Goal: Information Seeking & Learning: Understand process/instructions

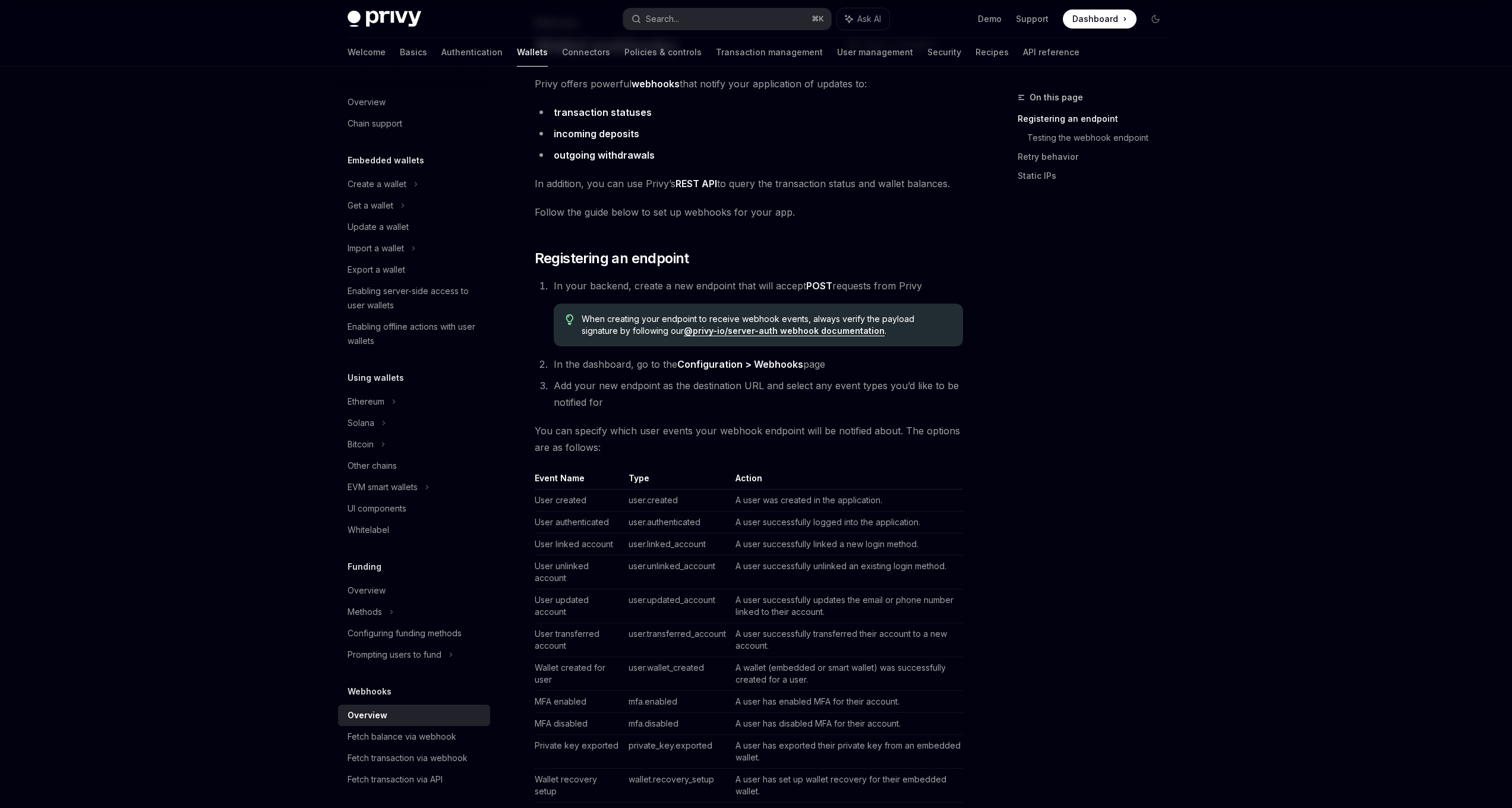
scroll to position [127, 0]
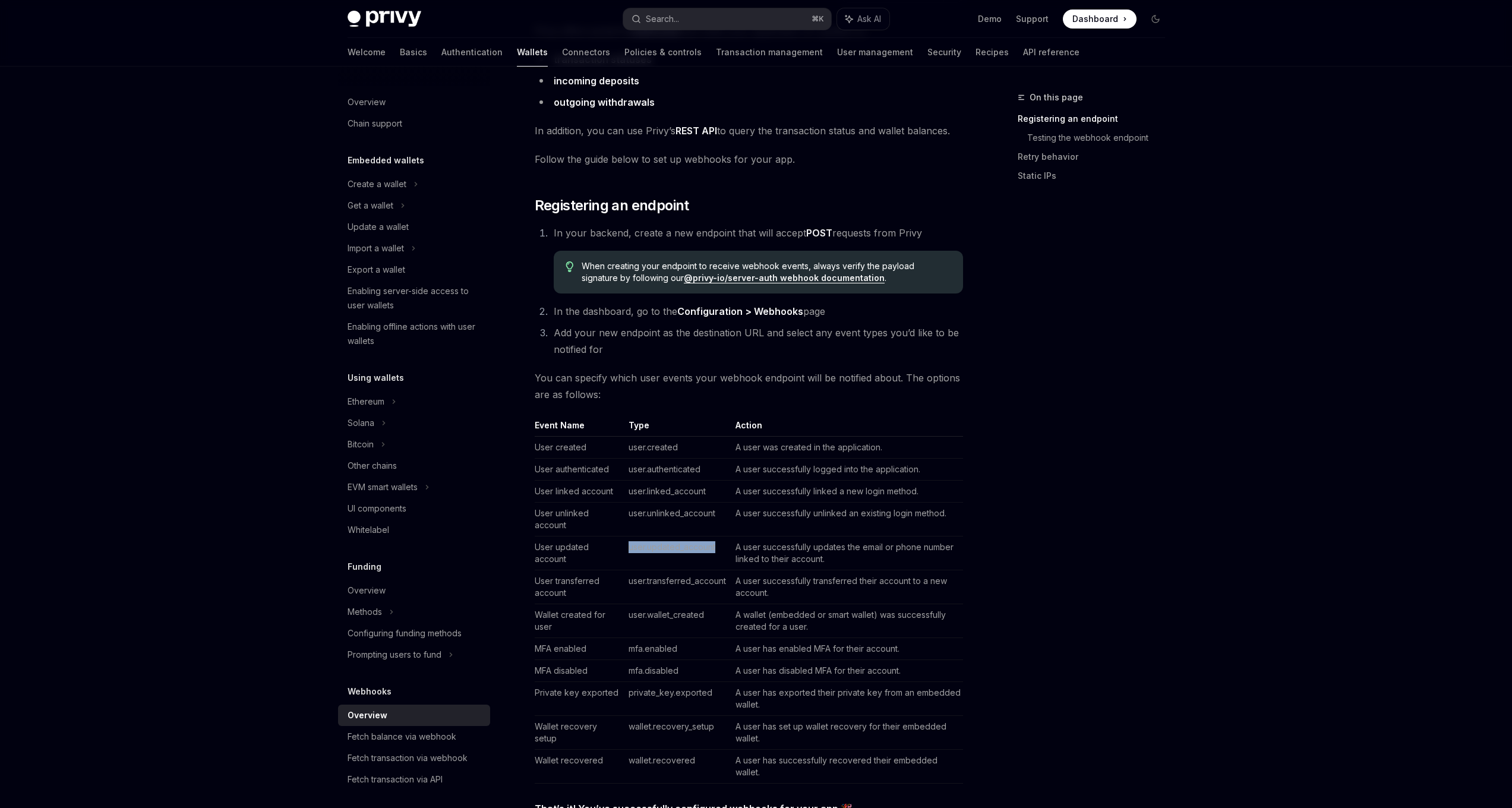
drag, startPoint x: 716, startPoint y: 547, endPoint x: 621, endPoint y: 546, distance: 95.0
click at [624, 546] on td "user.updated_account" at bounding box center [677, 553] width 107 height 34
copy td "user.updated_account"
click at [521, 206] on icon "Navigate to header" at bounding box center [518, 205] width 8 height 5
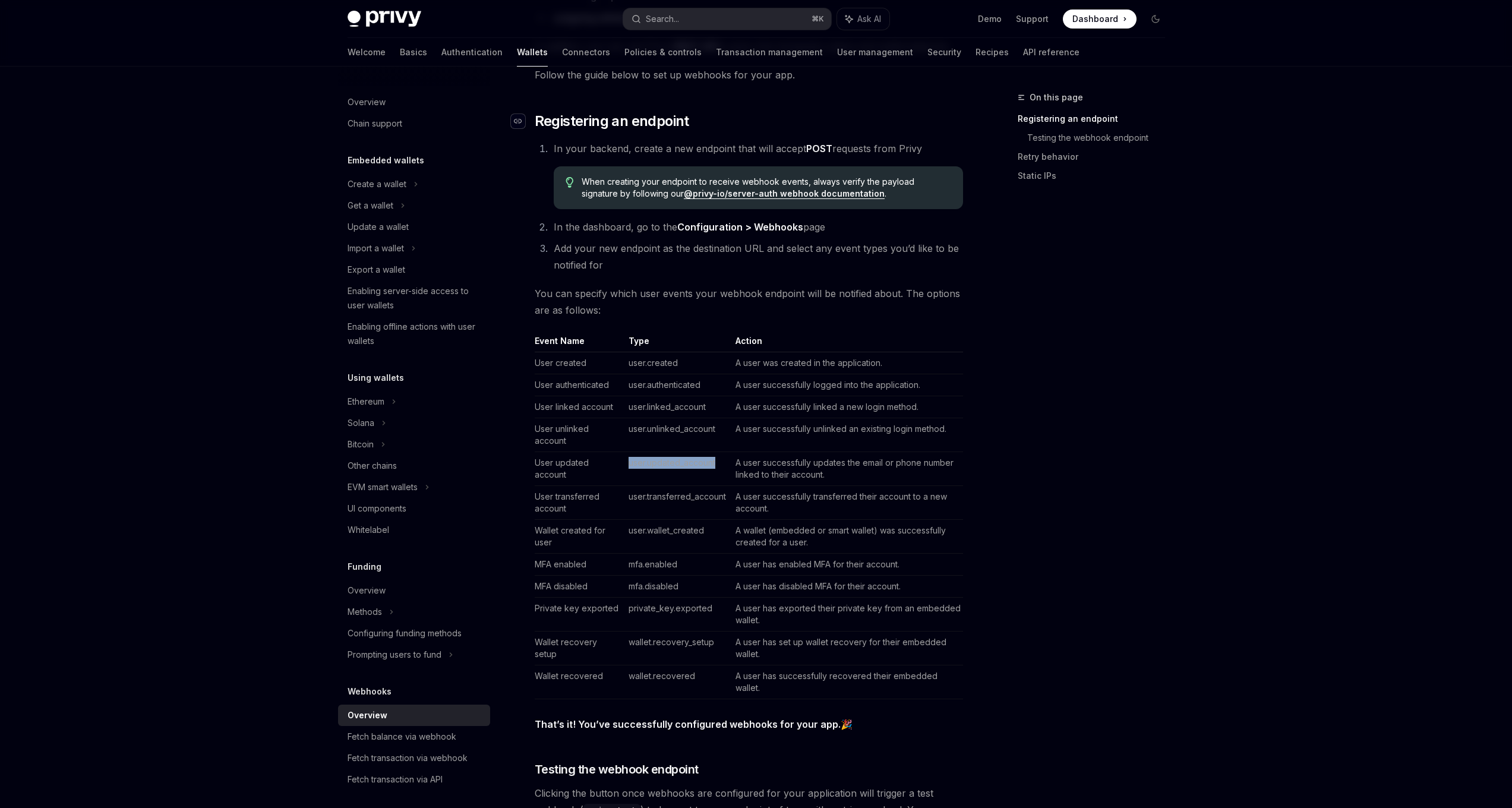
scroll to position [233, 0]
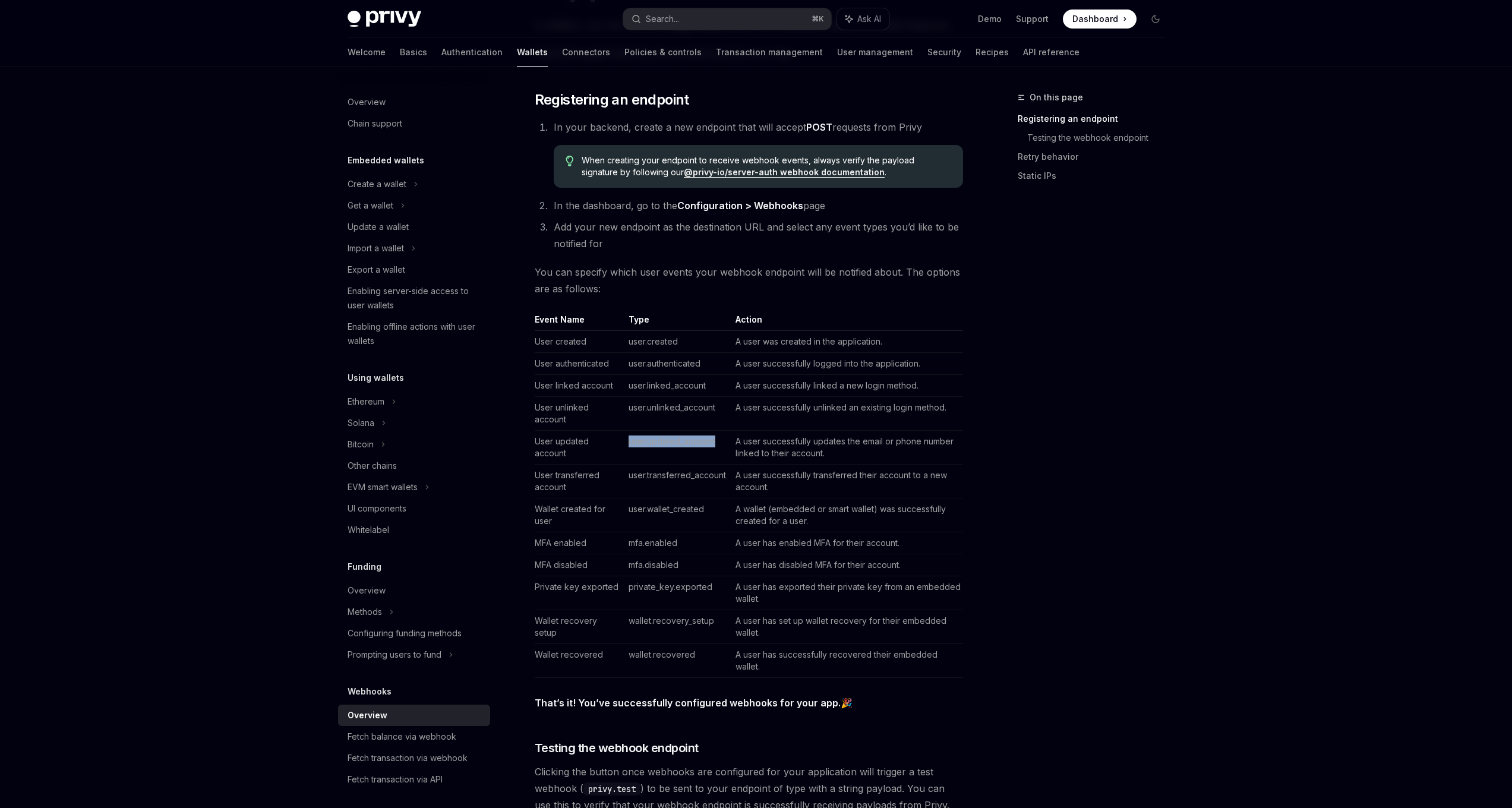
click at [694, 441] on td "user.updated_account" at bounding box center [677, 447] width 107 height 34
click at [694, 440] on td "user.updated_account" at bounding box center [677, 447] width 107 height 34
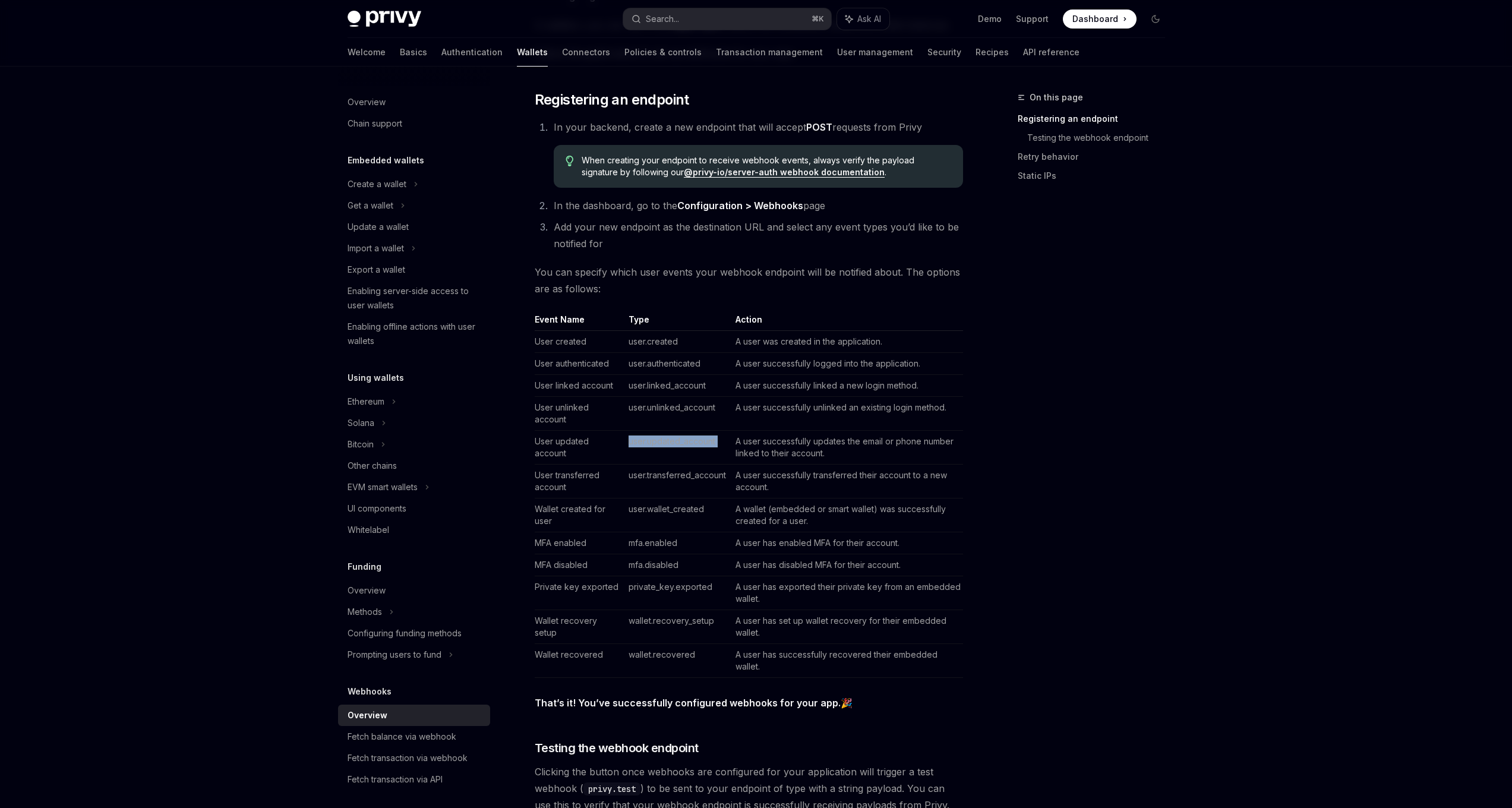
click at [667, 442] on td "user.updated_account" at bounding box center [677, 447] width 107 height 34
click at [661, 522] on td "user.wallet_created" at bounding box center [677, 515] width 107 height 34
click at [657, 432] on td "user.updated_account" at bounding box center [677, 447] width 107 height 34
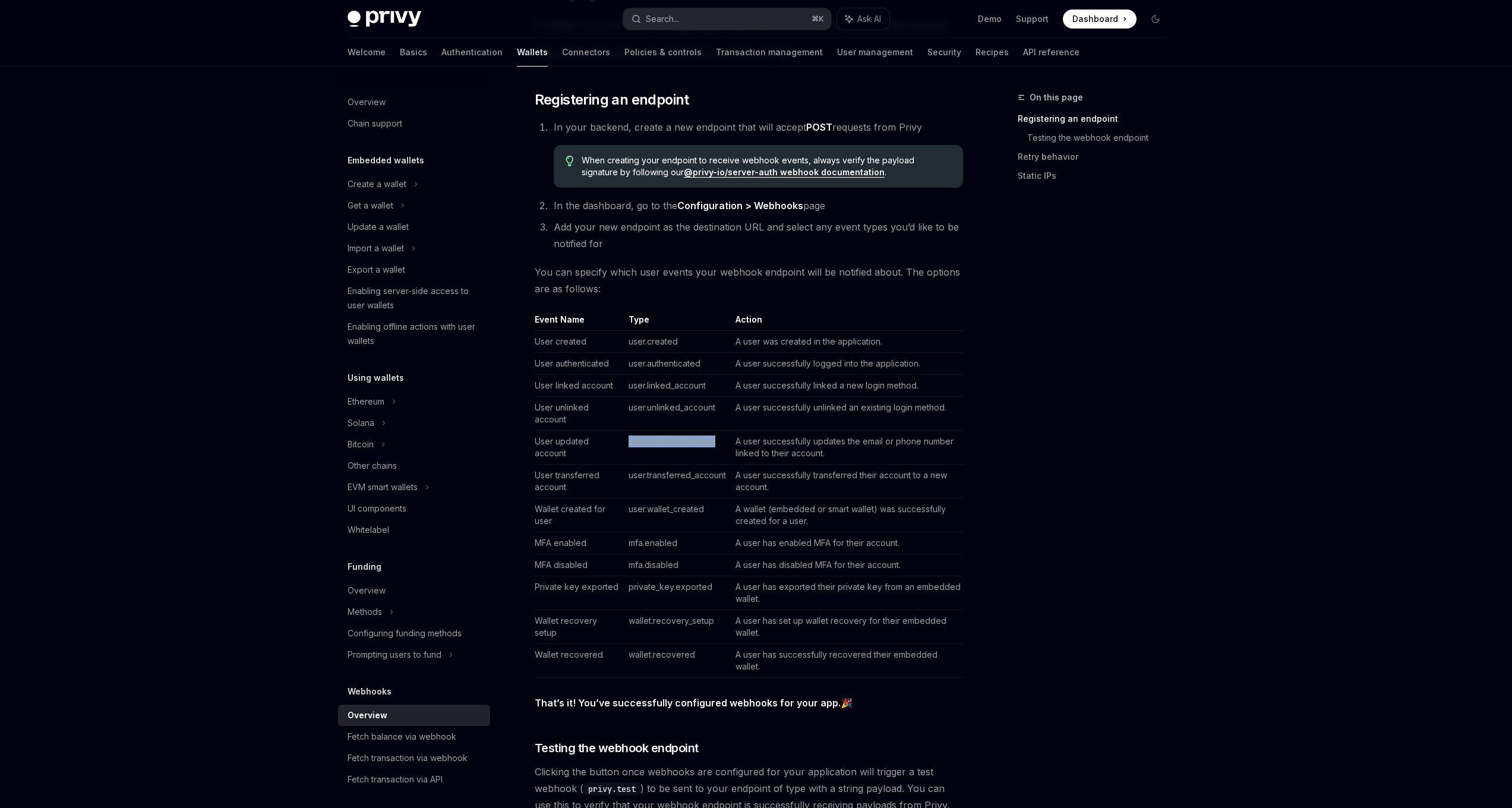
click at [657, 432] on td "user.updated_account" at bounding box center [677, 447] width 107 height 34
copy td "user.updated_account"
drag, startPoint x: 103, startPoint y: 499, endPoint x: 1010, endPoint y: 14, distance: 1028.5
click at [1010, 14] on ul "Demo Support Dashboard Dashboard" at bounding box center [1057, 19] width 159 height 19
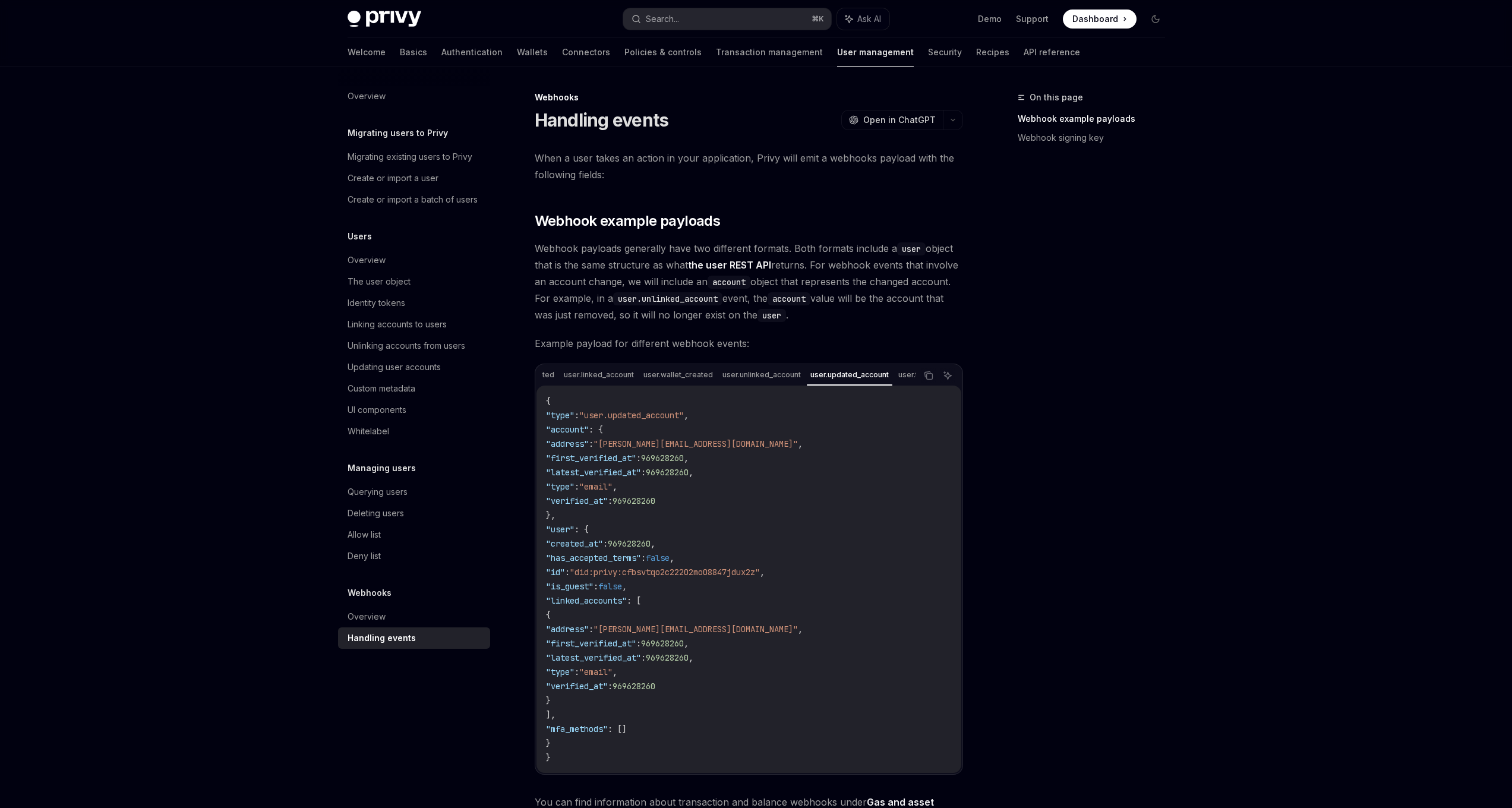
scroll to position [0, 113]
click at [880, 372] on div "user.unlinked_account" at bounding box center [873, 374] width 86 height 14
